Goal: Transaction & Acquisition: Purchase product/service

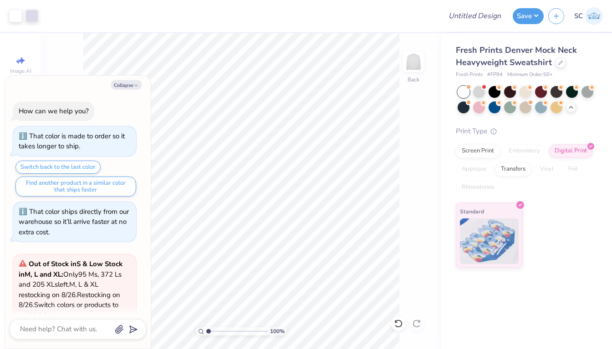
scroll to position [1521, 0]
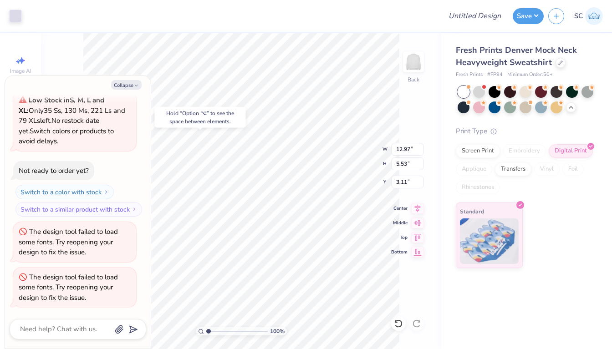
type textarea "x"
type input "3.00"
click at [116, 87] on button "Collapse" at bounding box center [126, 85] width 31 height 10
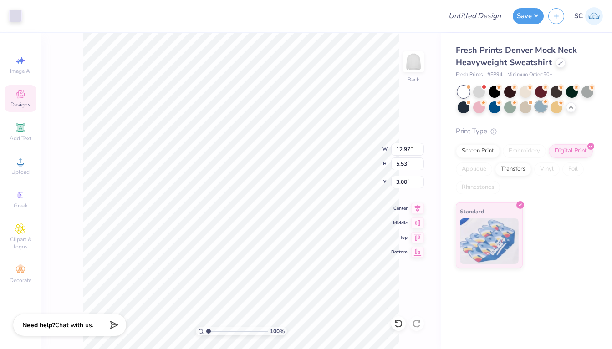
click at [539, 107] on div at bounding box center [541, 107] width 12 height 12
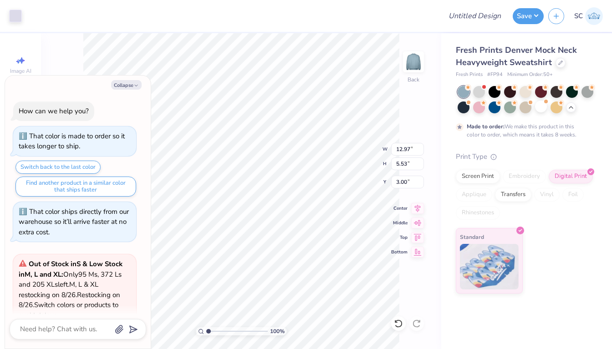
scroll to position [1597, 0]
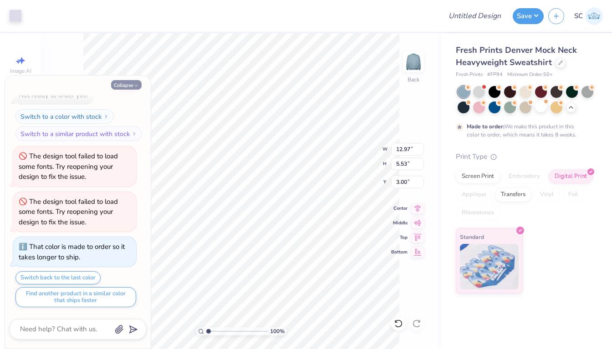
click at [131, 85] on button "Collapse" at bounding box center [126, 85] width 31 height 10
type textarea "x"
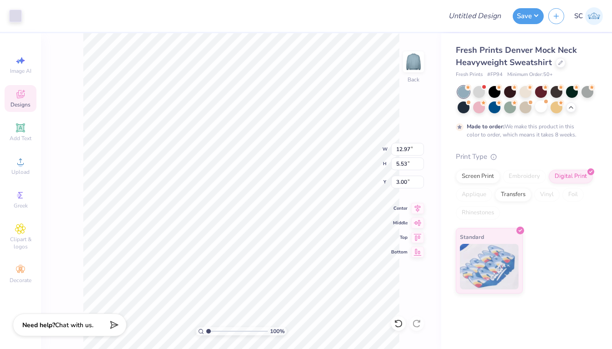
click at [24, 96] on icon at bounding box center [20, 94] width 8 height 8
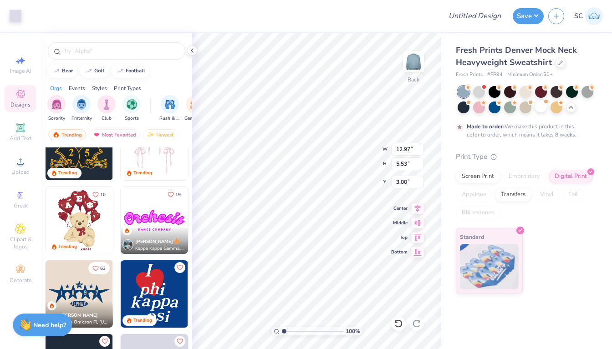
scroll to position [434, 0]
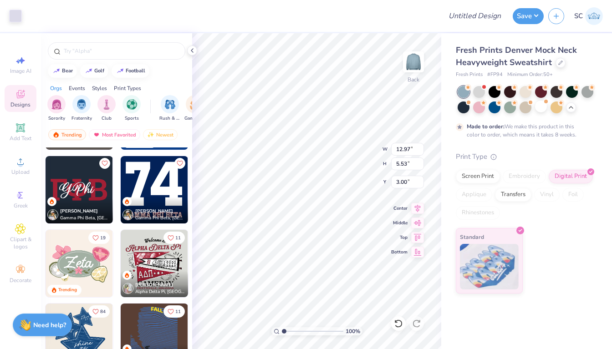
click at [596, 107] on div "Fresh Prints Denver Mock Neck Heavyweight Sweatshirt Fresh Prints # FP94 Minimu…" at bounding box center [526, 163] width 171 height 260
click at [121, 54] on input "text" at bounding box center [121, 50] width 117 height 9
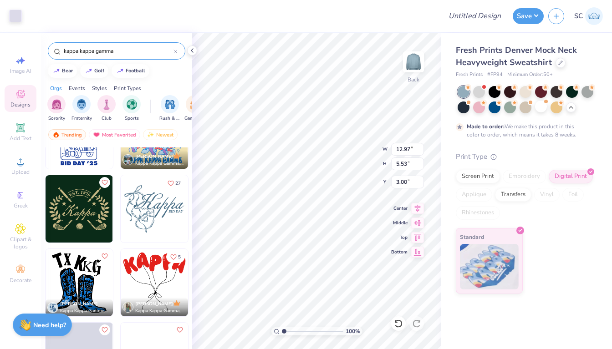
scroll to position [500, 0]
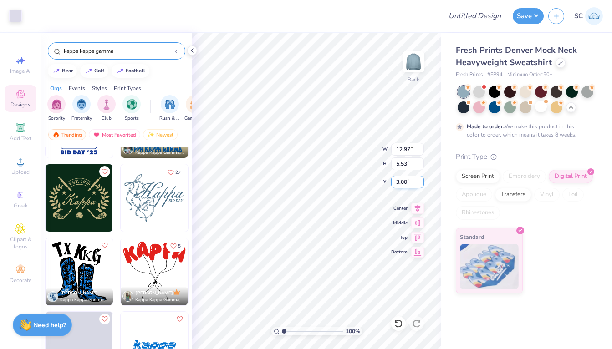
type input "kappa kappa gamma"
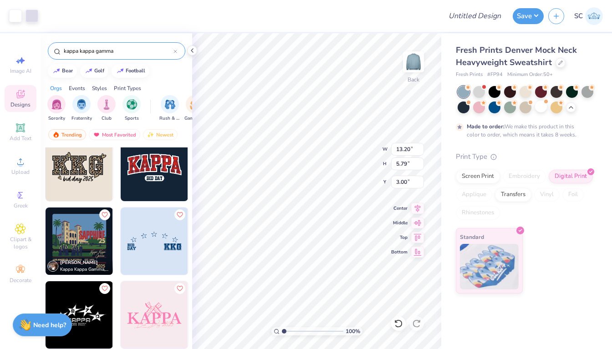
scroll to position [1268, 0]
click at [153, 157] on img at bounding box center [154, 166] width 67 height 67
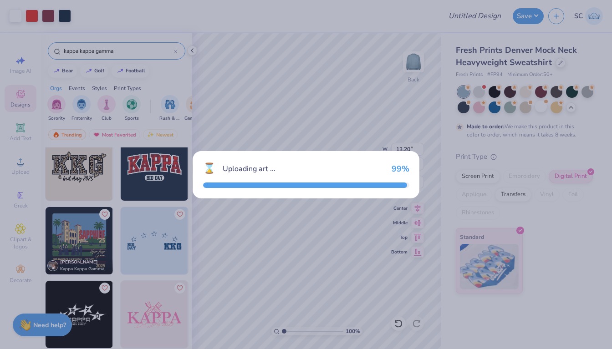
type input "8.29"
type input "4.19"
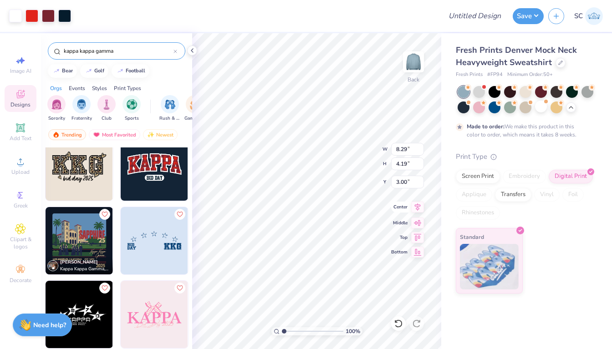
type input "13.48"
type input "10.26"
type input "5.19"
type input "12.48"
click at [66, 15] on div at bounding box center [64, 15] width 13 height 13
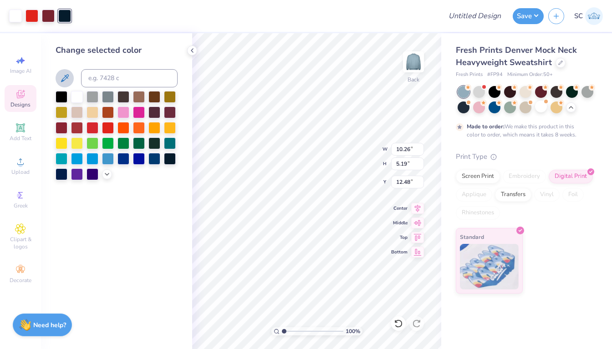
click at [70, 78] on icon at bounding box center [64, 78] width 11 height 11
click at [46, 15] on div at bounding box center [48, 15] width 13 height 13
click at [66, 15] on div at bounding box center [64, 15] width 13 height 13
click at [51, 16] on div at bounding box center [48, 15] width 13 height 13
click at [65, 76] on icon at bounding box center [65, 78] width 8 height 8
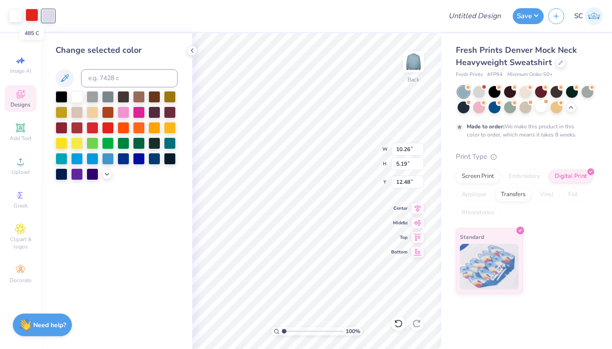
click at [30, 17] on div at bounding box center [31, 15] width 13 height 13
click at [66, 77] on icon at bounding box center [64, 78] width 11 height 11
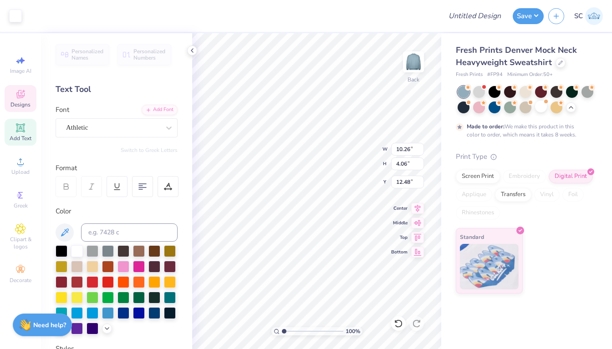
type input "12.45"
type input "10.26"
type input "4.06"
type input "12.45"
type input "12.66"
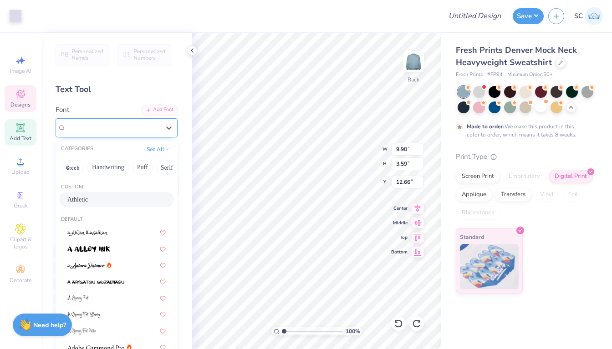
click at [157, 124] on div "Athletic" at bounding box center [113, 128] width 96 height 14
click at [127, 199] on div "Athletic" at bounding box center [116, 200] width 98 height 10
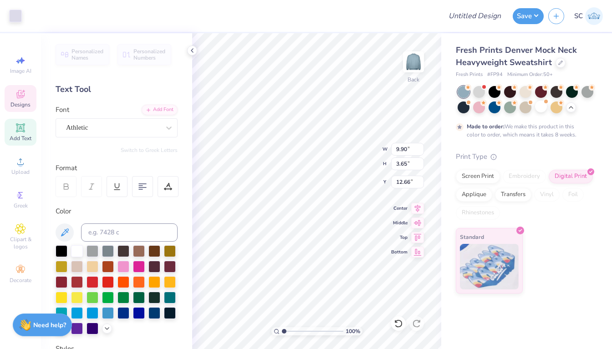
type input "3.59"
type input "3.70"
type input "10.26"
type input "4.06"
type input "8.22"
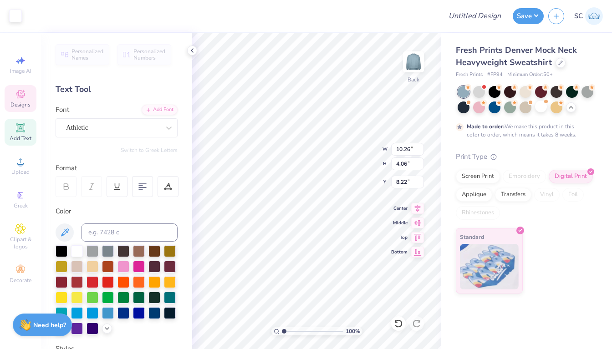
type input "9.89"
type input "3.65"
type input "12.66"
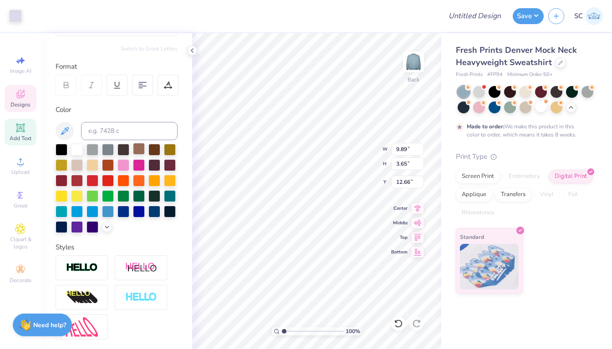
scroll to position [0, 0]
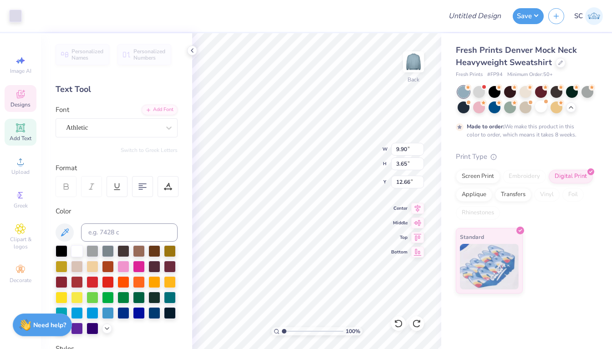
type input "10.26"
type input "4.06"
type input "3.00"
type input "9.90"
type input "3.59"
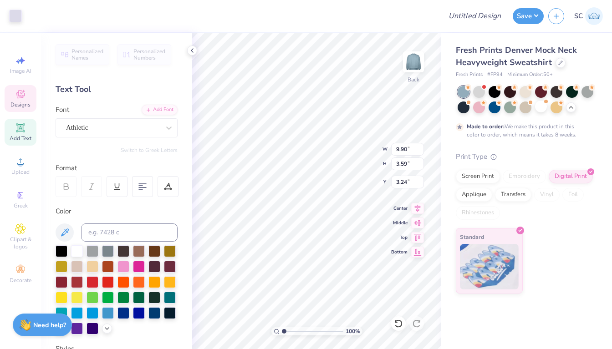
type input "12.66"
type input "3.00"
type input "12.57"
type input "4.98"
click at [19, 95] on icon at bounding box center [20, 94] width 11 height 11
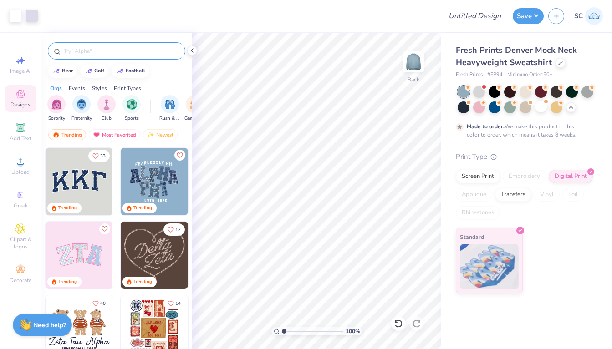
click at [117, 48] on input "text" at bounding box center [121, 50] width 117 height 9
type input "kappa kappa gamma"
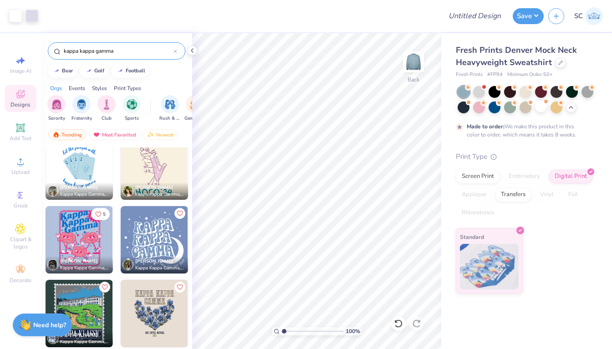
scroll to position [3637, 0]
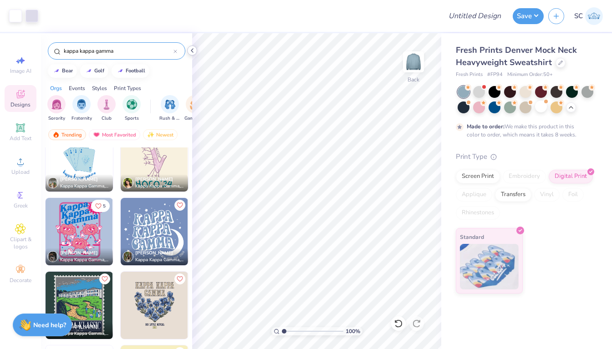
click at [195, 50] on icon at bounding box center [191, 50] width 7 height 7
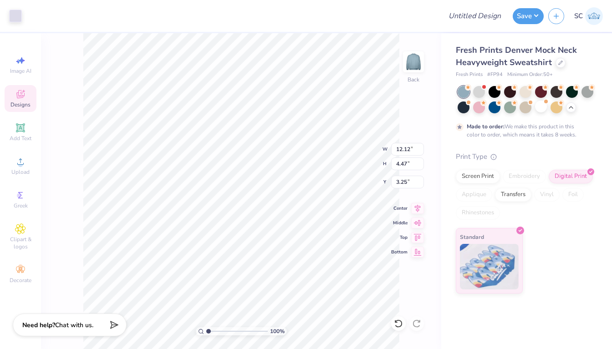
click at [24, 99] on icon at bounding box center [20, 94] width 11 height 11
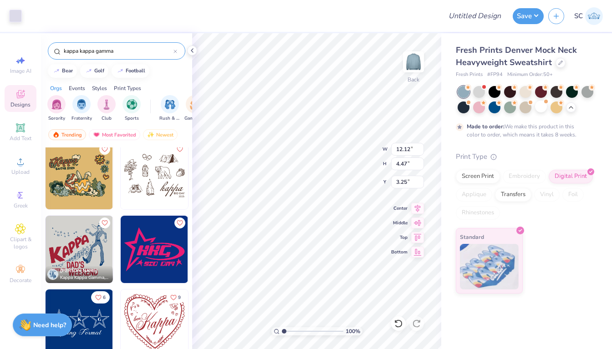
scroll to position [2746, 0]
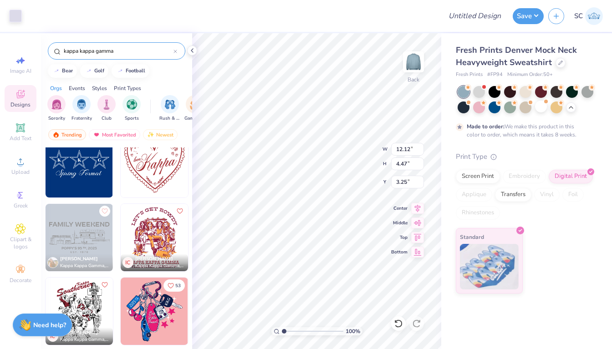
click at [87, 159] on img at bounding box center [79, 163] width 67 height 67
type input "10.79"
type input "5.06"
type input "3.00"
type input "11.08"
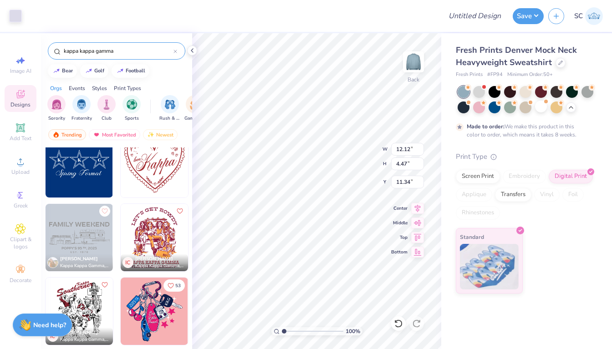
type input "11.38"
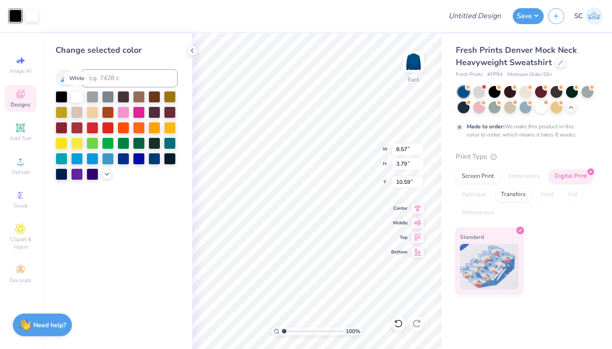
click at [76, 93] on div at bounding box center [77, 97] width 12 height 12
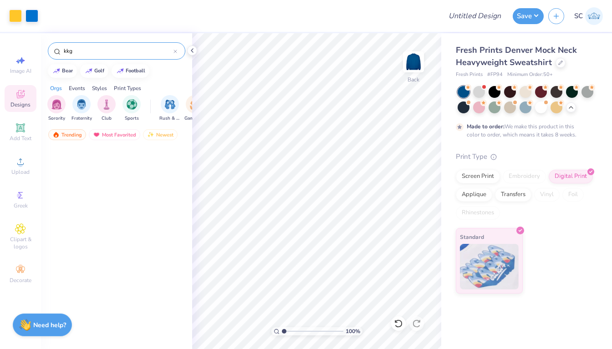
scroll to position [4012, 0]
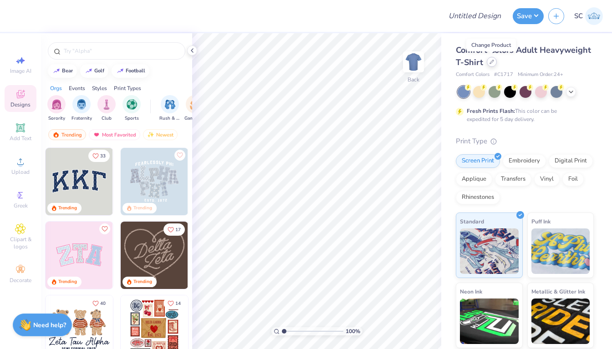
click at [491, 65] on div at bounding box center [492, 62] width 10 height 10
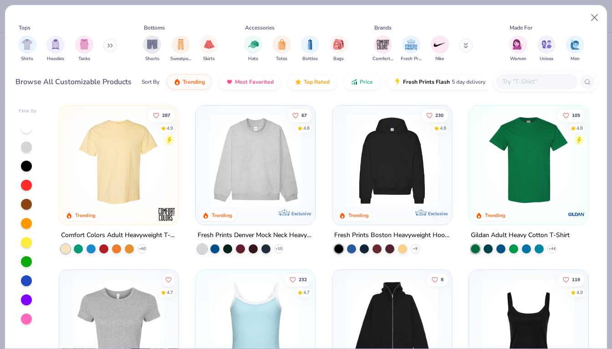
click at [529, 82] on input "text" at bounding box center [536, 81] width 70 height 10
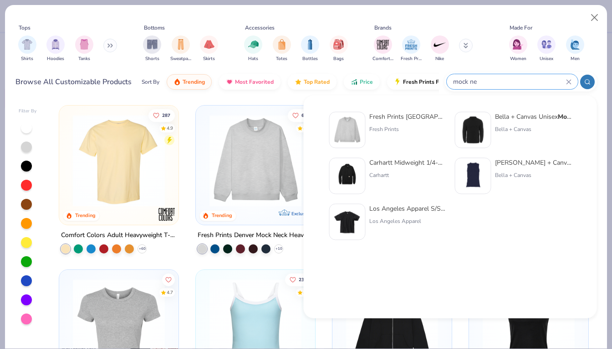
type input "mock ne"
click at [470, 115] on strong "Mock Ne" at bounding box center [483, 116] width 26 height 9
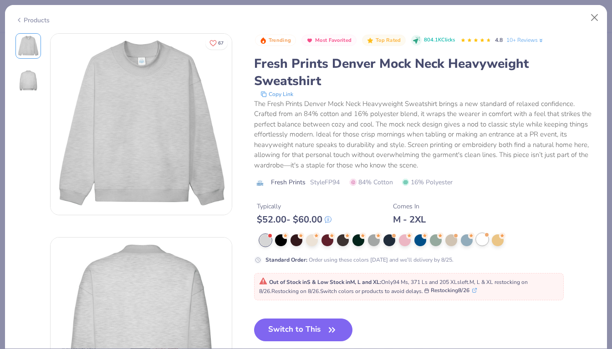
click at [485, 234] on div at bounding box center [482, 240] width 12 height 12
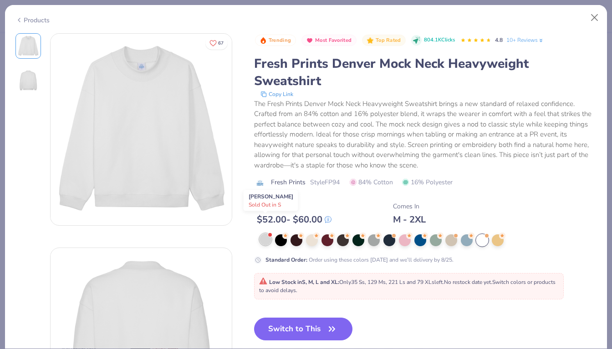
click at [263, 234] on div at bounding box center [265, 240] width 12 height 12
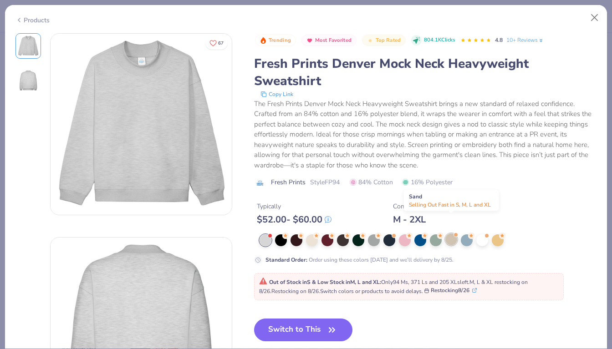
click at [451, 234] on div at bounding box center [451, 240] width 12 height 12
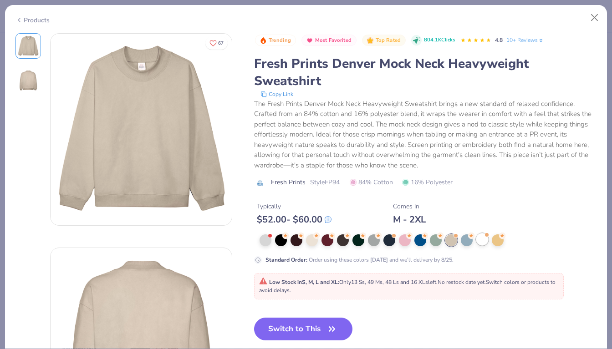
click at [480, 234] on div at bounding box center [482, 240] width 12 height 12
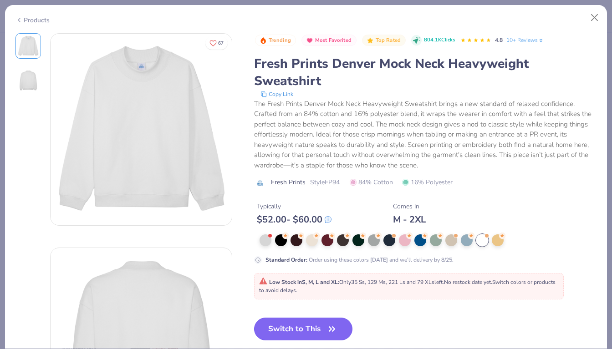
click at [303, 318] on button "Switch to This" at bounding box center [303, 329] width 99 height 23
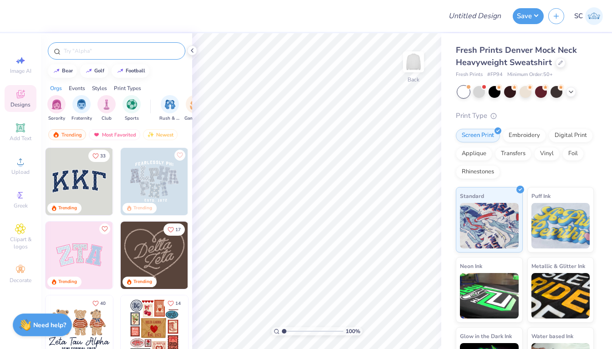
click at [111, 56] on div at bounding box center [116, 50] width 137 height 17
click at [111, 50] on input "text" at bounding box center [121, 50] width 117 height 9
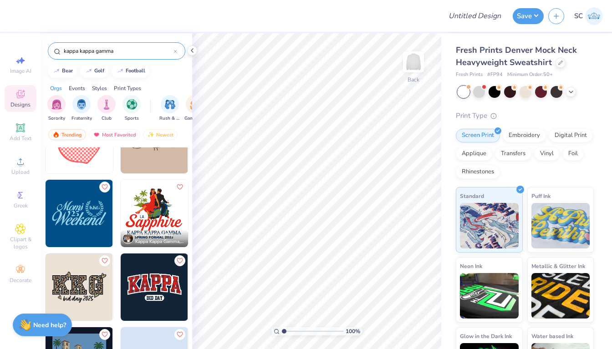
scroll to position [1150, 0]
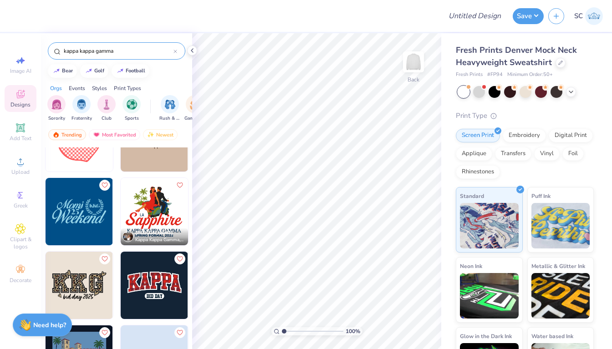
type input "kappa kappa gamma"
click at [156, 268] on img at bounding box center [154, 285] width 67 height 67
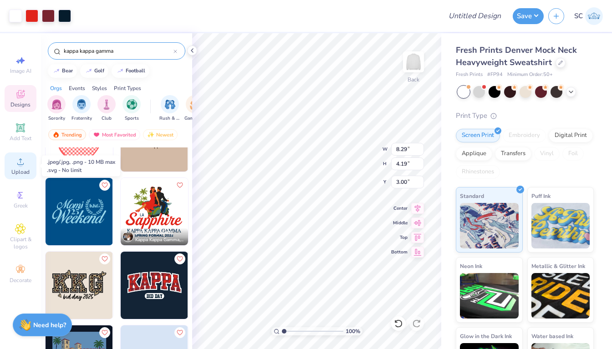
click at [23, 169] on span "Upload" at bounding box center [20, 171] width 18 height 7
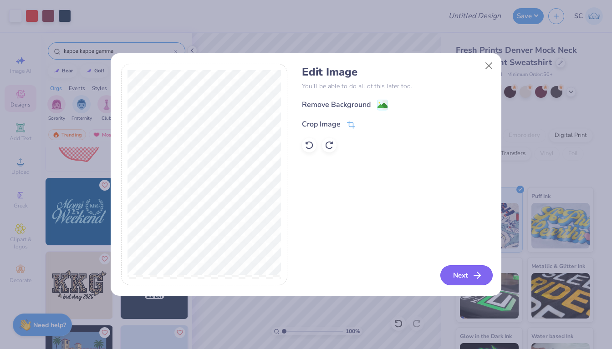
click at [459, 271] on button "Next" at bounding box center [466, 275] width 52 height 20
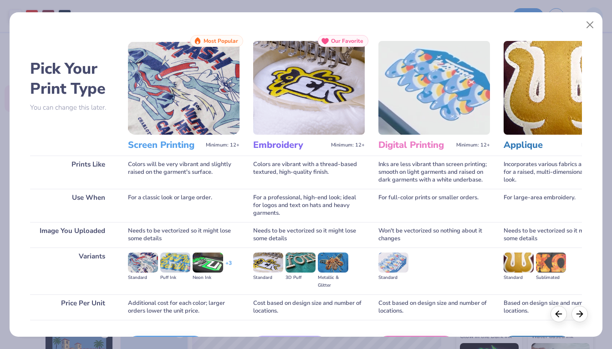
scroll to position [59, 0]
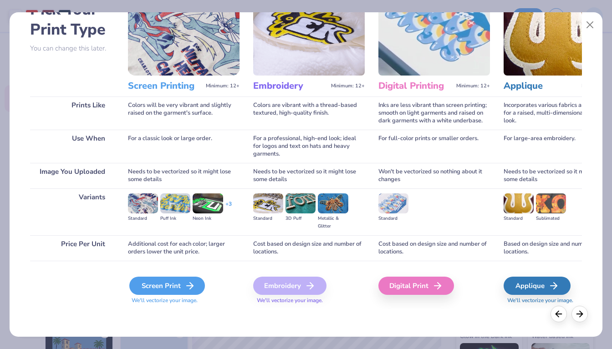
click at [178, 280] on div "Screen Print" at bounding box center [167, 286] width 76 height 18
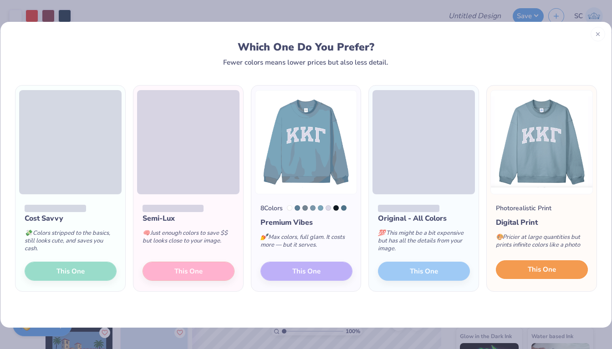
click at [520, 273] on button "This One" at bounding box center [542, 269] width 92 height 19
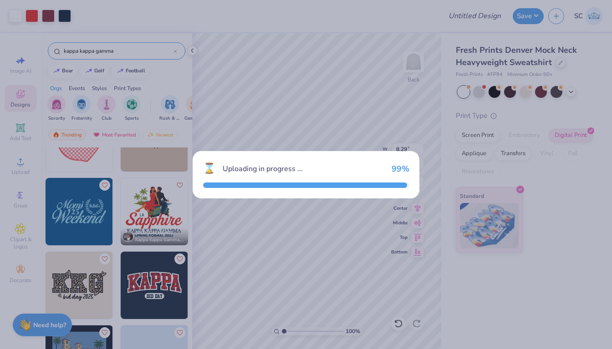
type input "15.00"
type input "13.47"
type input "3.26"
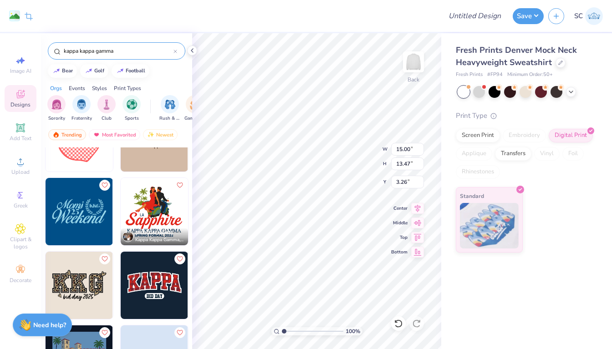
type input "4.04"
type input "10.88"
type input "9.78"
type input "7.53"
type input "8.29"
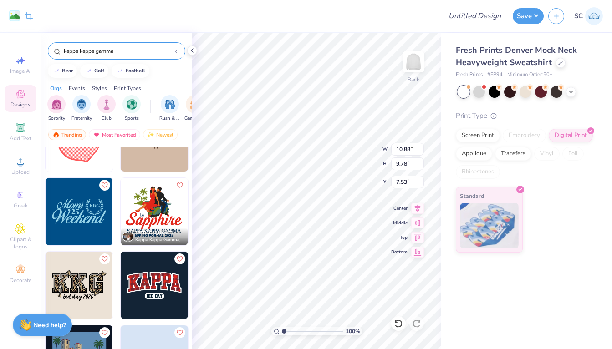
type input "4.19"
type input "3.00"
click at [35, 15] on div at bounding box center [31, 15] width 13 height 13
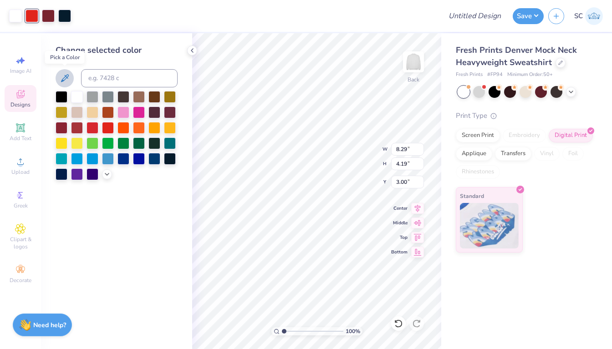
click at [64, 74] on icon at bounding box center [64, 78] width 11 height 11
click at [49, 19] on div at bounding box center [48, 15] width 13 height 13
click at [62, 73] on icon at bounding box center [64, 78] width 11 height 11
click at [47, 15] on div at bounding box center [48, 15] width 13 height 13
click at [60, 73] on icon at bounding box center [64, 78] width 11 height 11
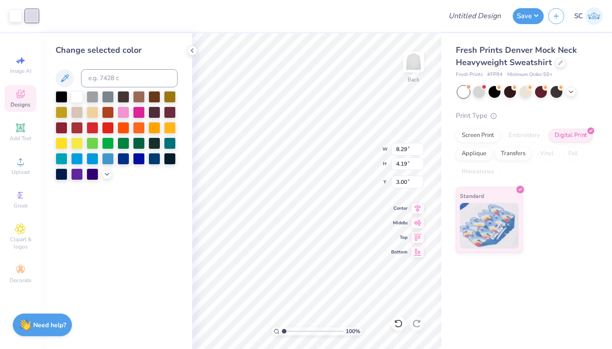
type input "10.88"
type input "9.78"
type input "7.53"
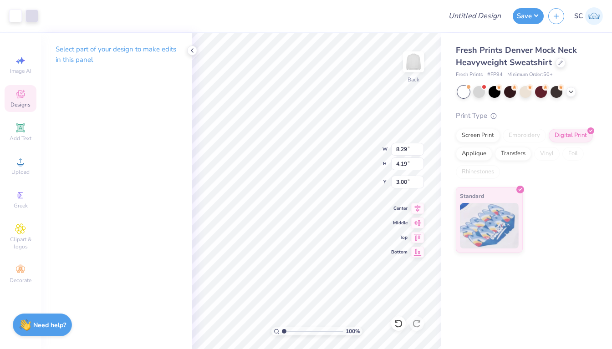
type input "1.84"
type input "14.10"
type input "7.13"
type input "1.84"
type input "1.81"
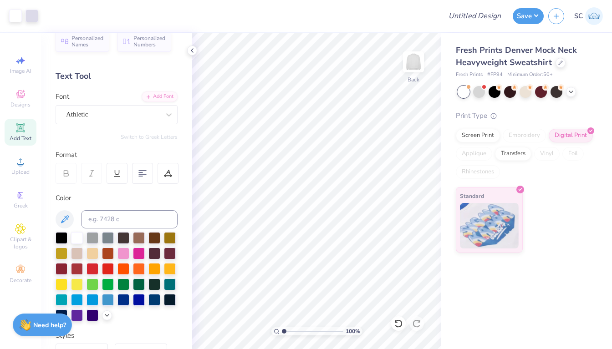
scroll to position [0, 0]
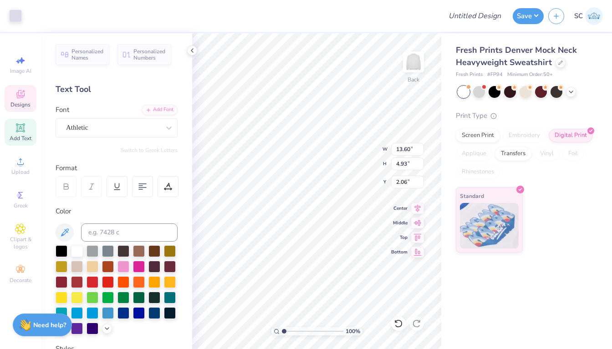
type input "10.00"
type input "5.01"
type input "2.06"
type input "4.93"
type input "12.87"
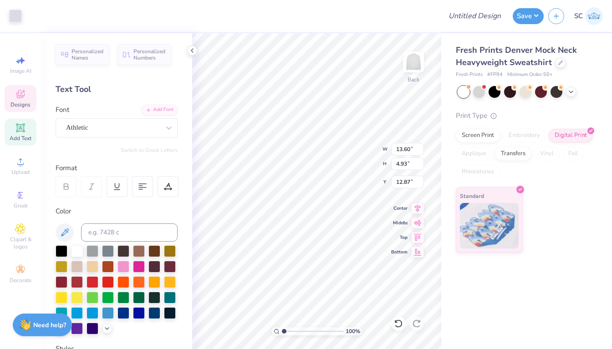
type input "13.59"
type input "5.01"
type input "2.06"
type input "13.60"
type input "8.91"
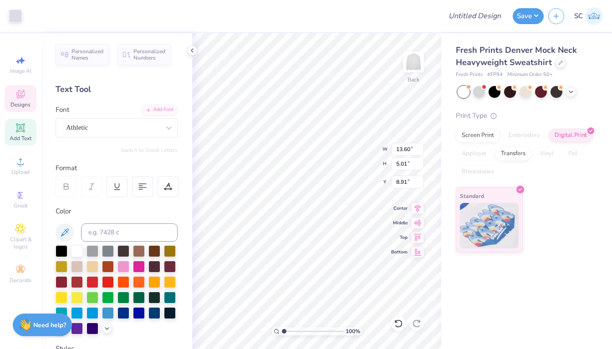
type input "13.59"
type input "12.87"
type input "2.10"
type input "13.59"
type input "12.79"
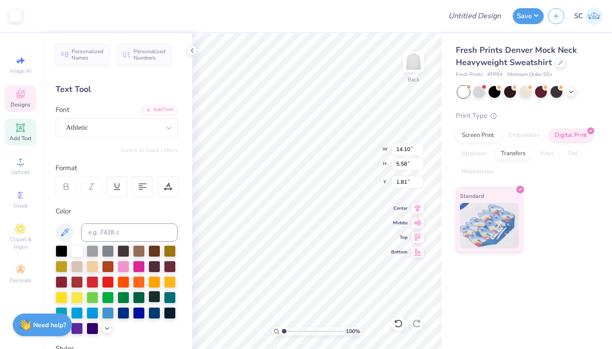
scroll to position [3, 0]
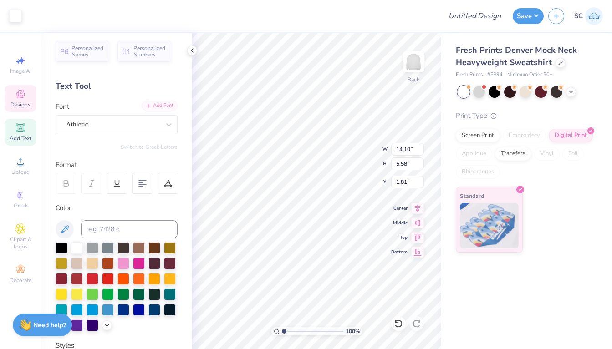
click at [168, 107] on div "Add Font" at bounding box center [160, 106] width 36 height 10
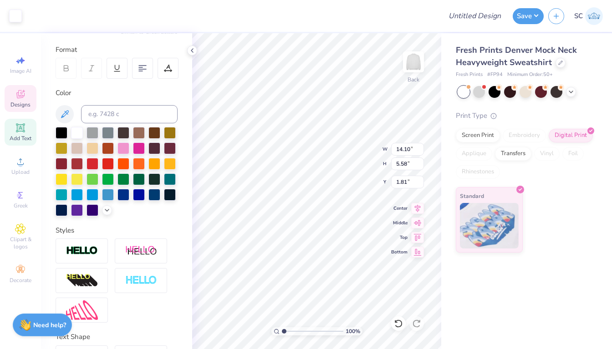
scroll to position [180, 0]
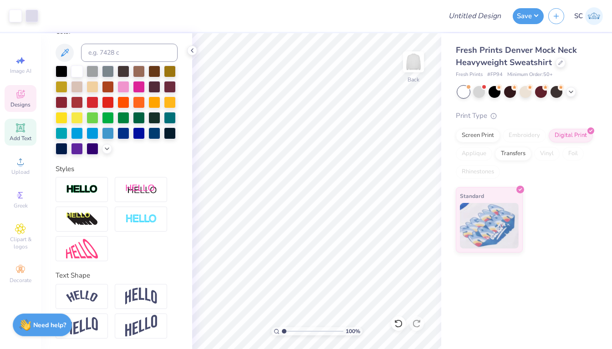
click at [24, 96] on icon at bounding box center [20, 94] width 11 height 11
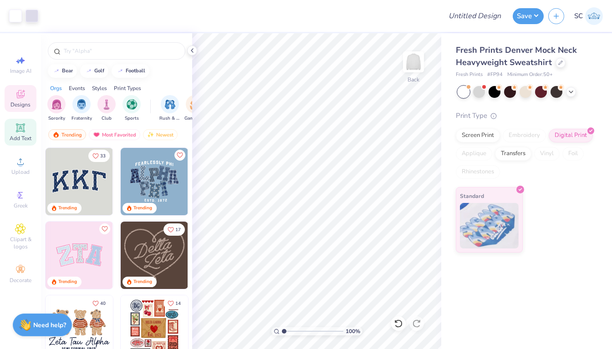
click at [20, 131] on icon at bounding box center [20, 127] width 7 height 7
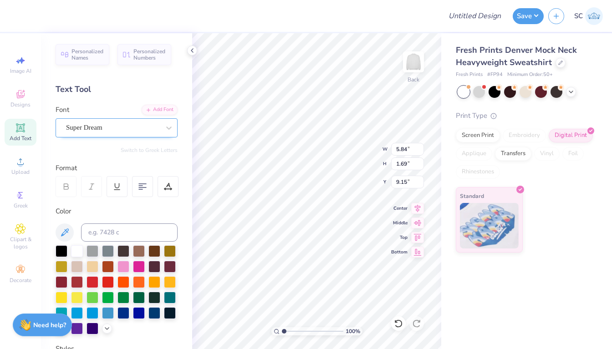
click at [100, 126] on div "Super Dream" at bounding box center [113, 128] width 96 height 14
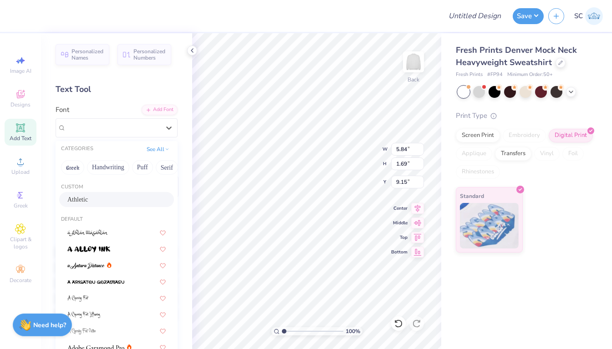
click at [88, 199] on span "Athletic" at bounding box center [77, 200] width 20 height 10
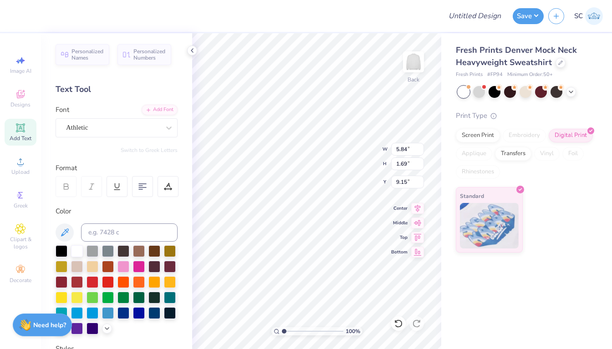
type input "5.34"
type input "1.95"
type input "9.02"
click at [65, 230] on icon at bounding box center [64, 232] width 11 height 11
type input "10.45"
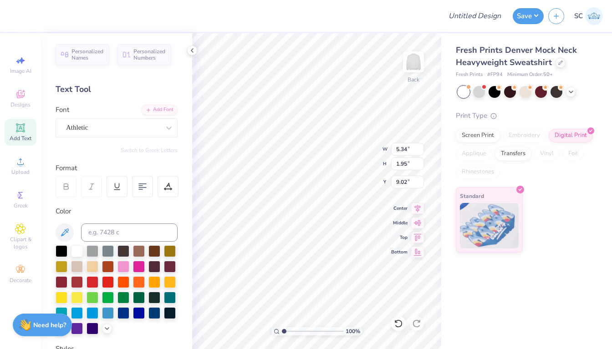
type input "3.82"
type input "6.84"
type textarea "Kappa"
type input "7.79"
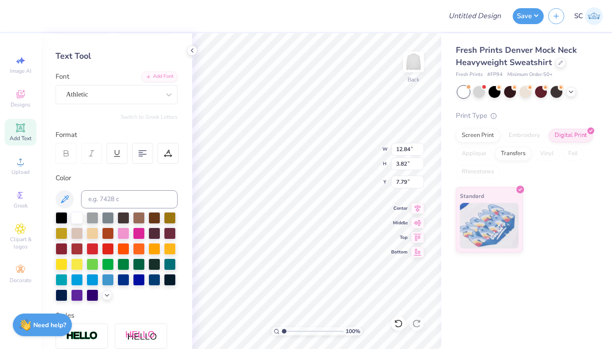
scroll to position [25, 0]
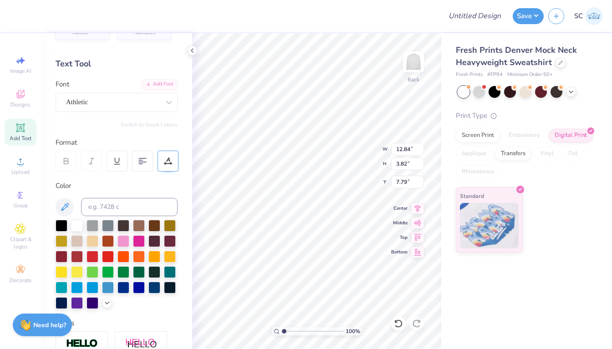
click at [162, 163] on div at bounding box center [168, 161] width 21 height 21
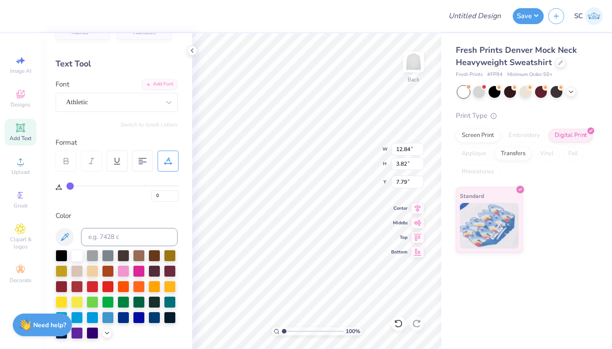
type input "2"
type input "4"
type input "6"
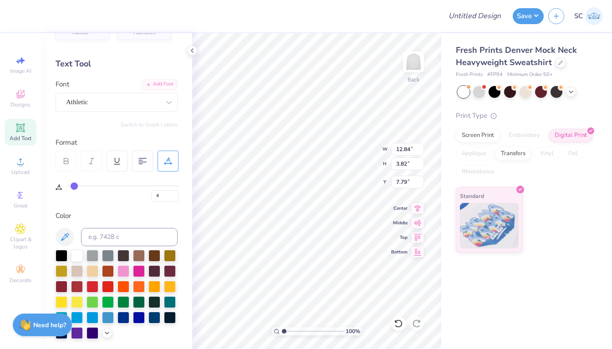
type input "6"
type input "7"
type input "9"
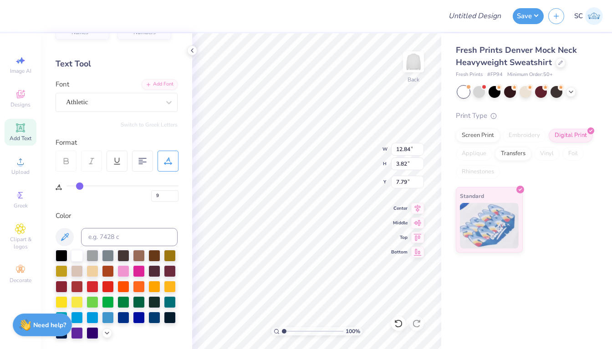
type input "10"
type input "11"
type input "12"
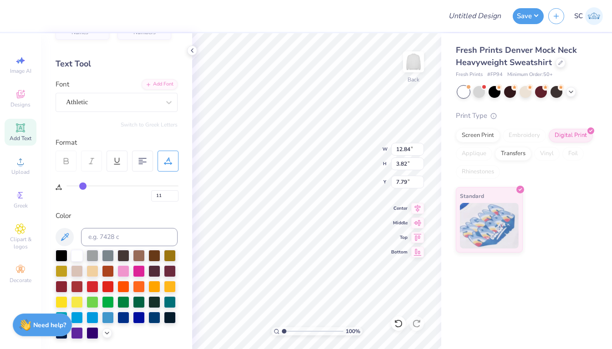
type input "12"
type input "13"
type input "14"
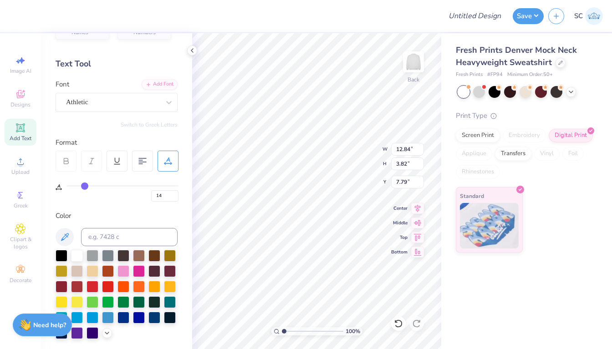
type input "15"
type input "16"
type input "17"
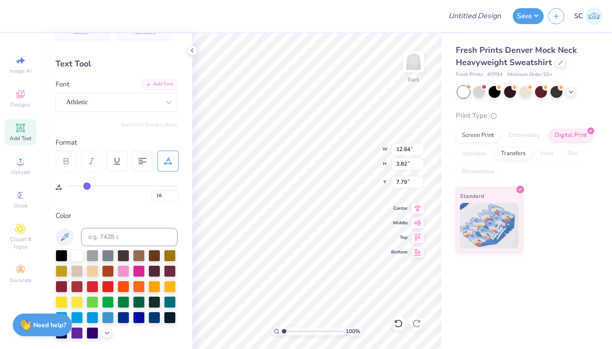
type input "17"
type input "19"
type input "20"
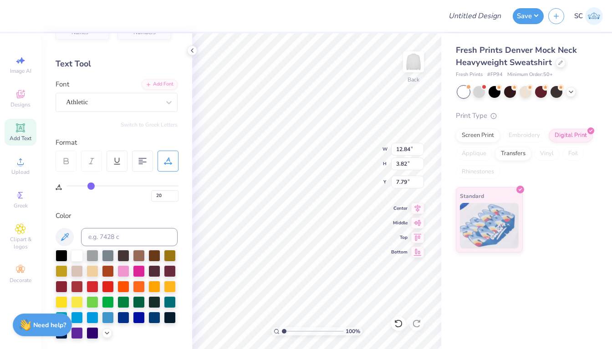
type input "21"
type input "22"
type input "23"
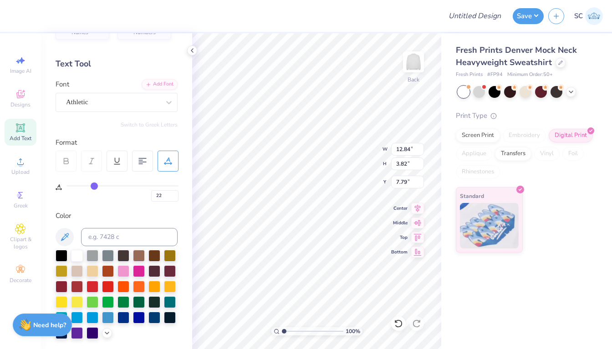
type input "23"
type input "25"
type input "26"
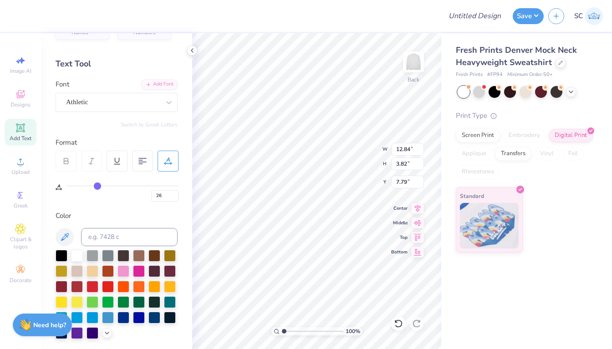
type input "27"
type input "28"
type input "29"
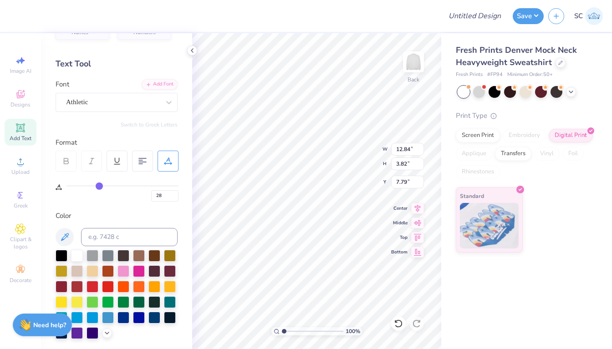
type input "29"
type input "30"
drag, startPoint x: 70, startPoint y: 186, endPoint x: 101, endPoint y: 188, distance: 31.5
type input "30"
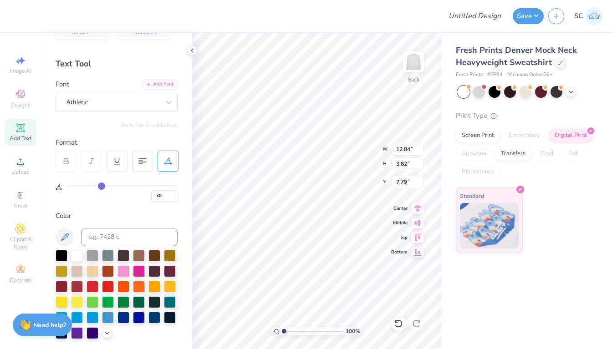
click at [101, 187] on input "range" at bounding box center [122, 185] width 112 height 1
type input "16.27"
type input "3.36"
type input "8.02"
type input "29"
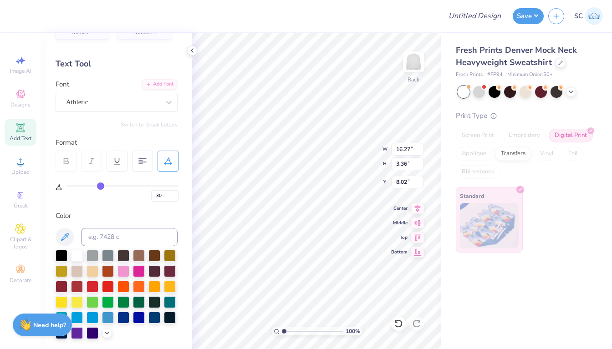
type input "29"
type input "26"
type input "16"
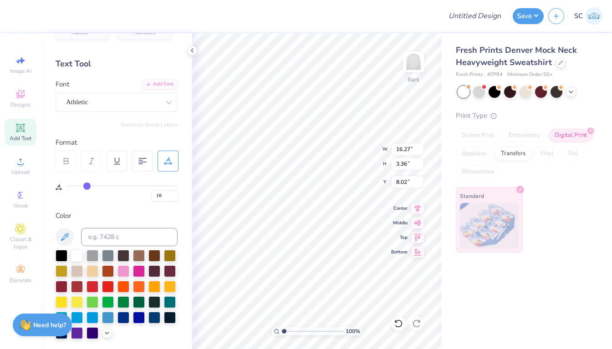
type input "9"
type input "0"
drag, startPoint x: 101, startPoint y: 188, endPoint x: 27, endPoint y: 187, distance: 74.2
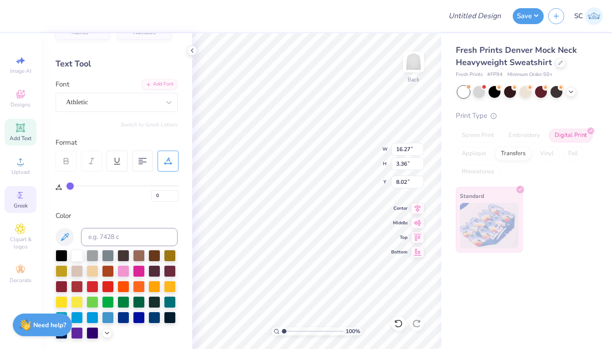
type input "0"
click at [66, 187] on input "range" at bounding box center [122, 185] width 112 height 1
type input "11.28"
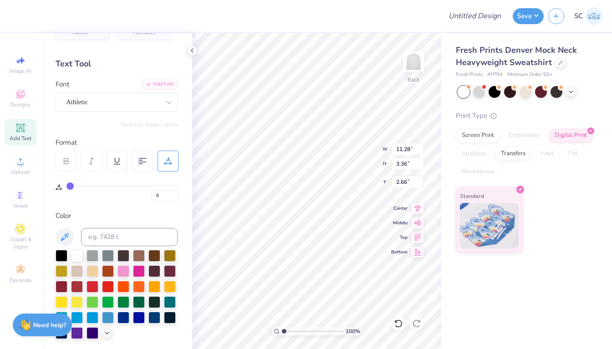
type input "6.64"
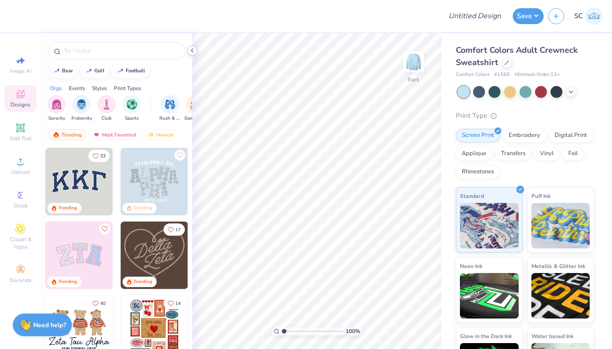
click at [190, 51] on icon at bounding box center [191, 50] width 7 height 7
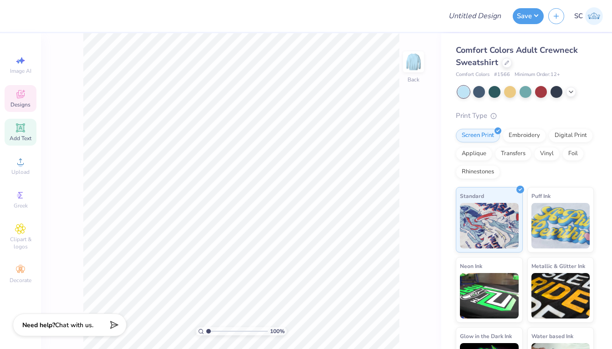
click at [20, 128] on icon at bounding box center [20, 127] width 7 height 7
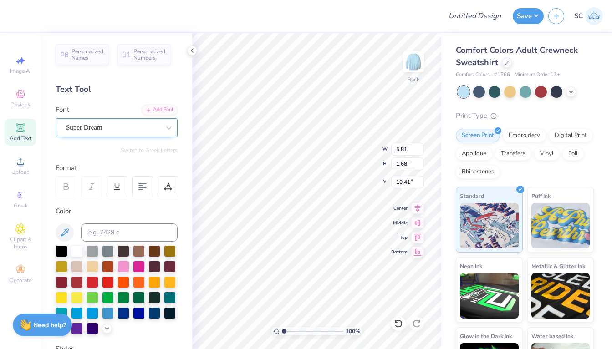
click at [131, 124] on div "Super Dream" at bounding box center [113, 128] width 96 height 14
type input "athletic"
